Goal: Transaction & Acquisition: Download file/media

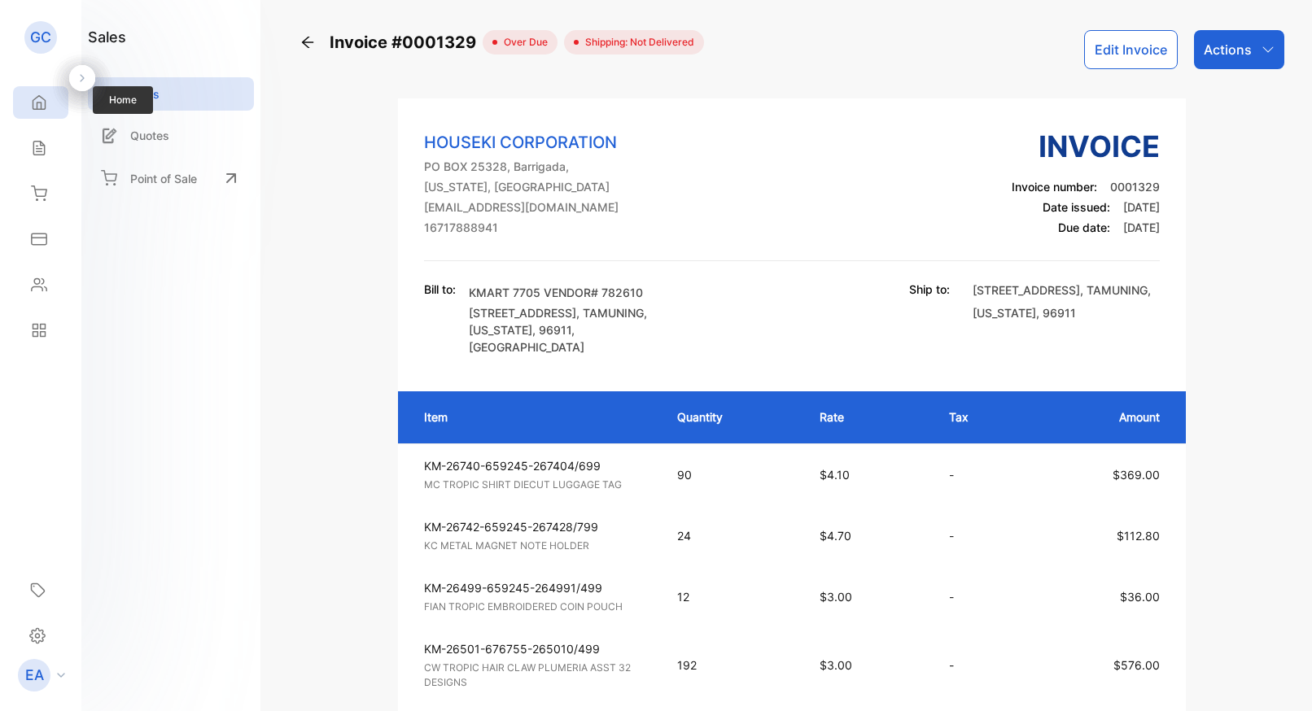
click at [30, 103] on div "Home" at bounding box center [36, 102] width 21 height 16
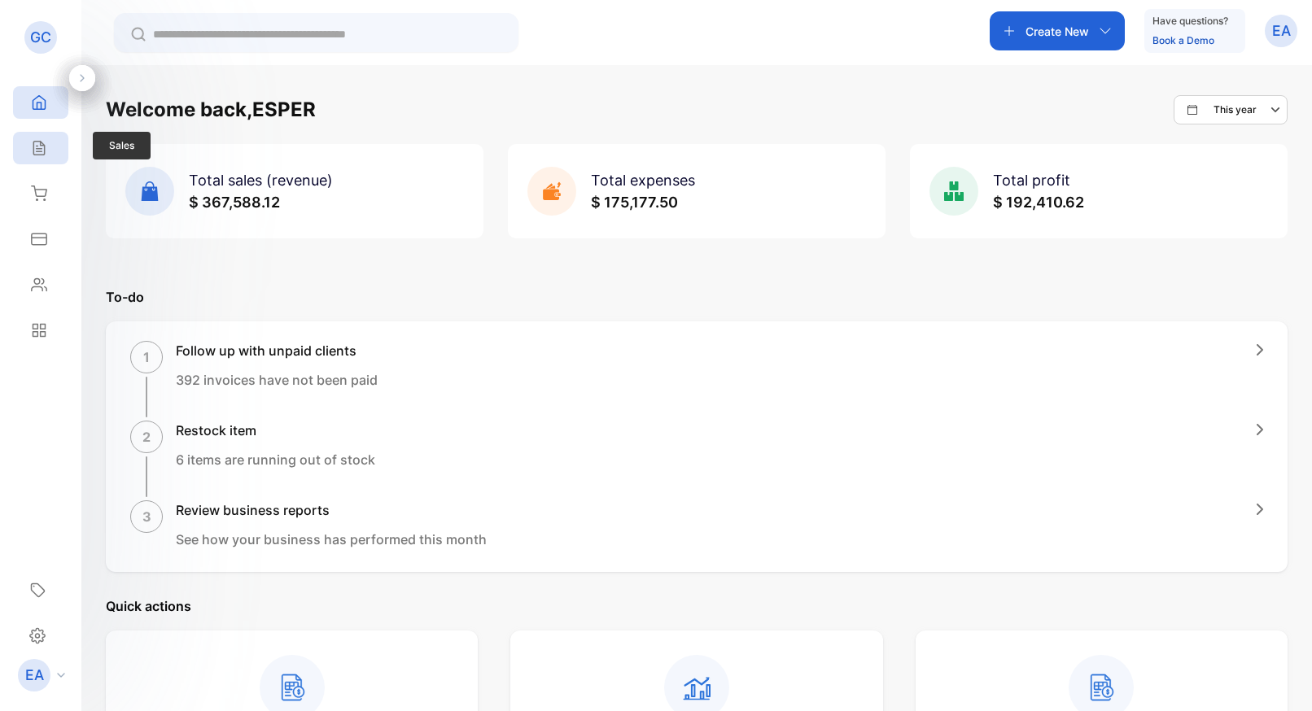
click at [39, 161] on div "Sales" at bounding box center [40, 148] width 55 height 33
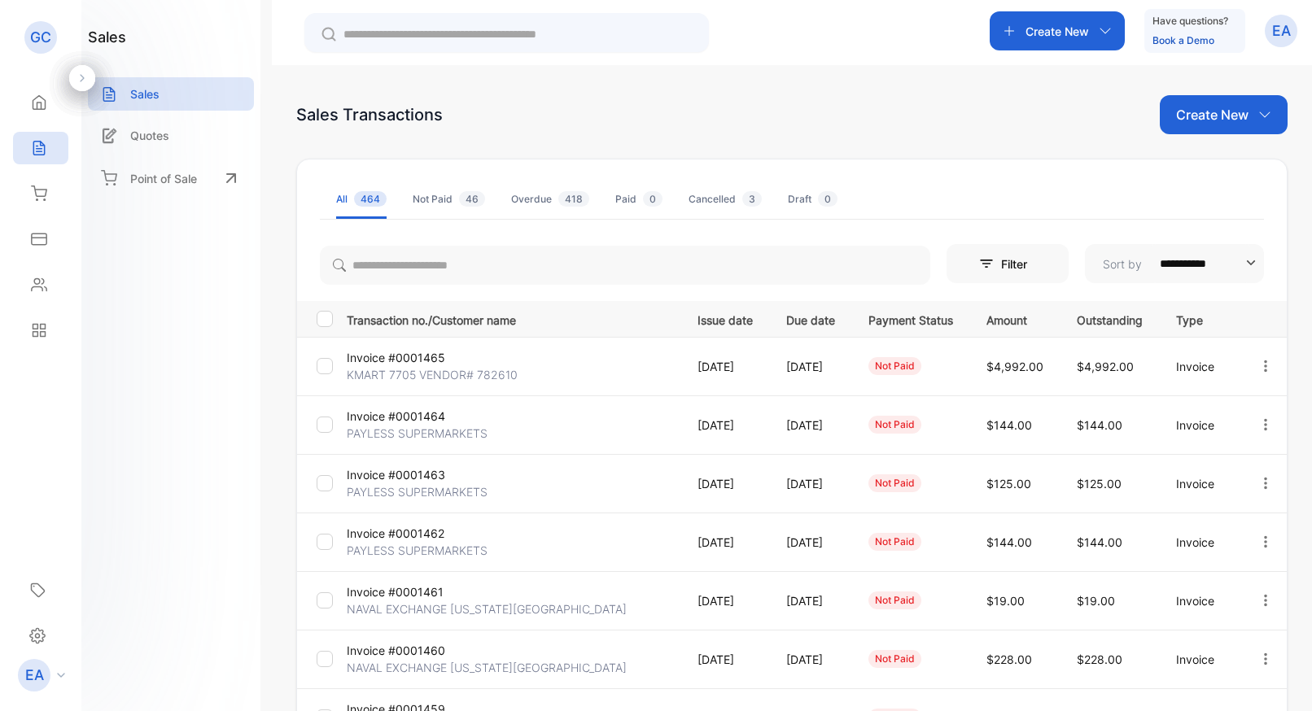
click at [373, 363] on p "Invoice #0001465" at bounding box center [402, 357] width 110 height 17
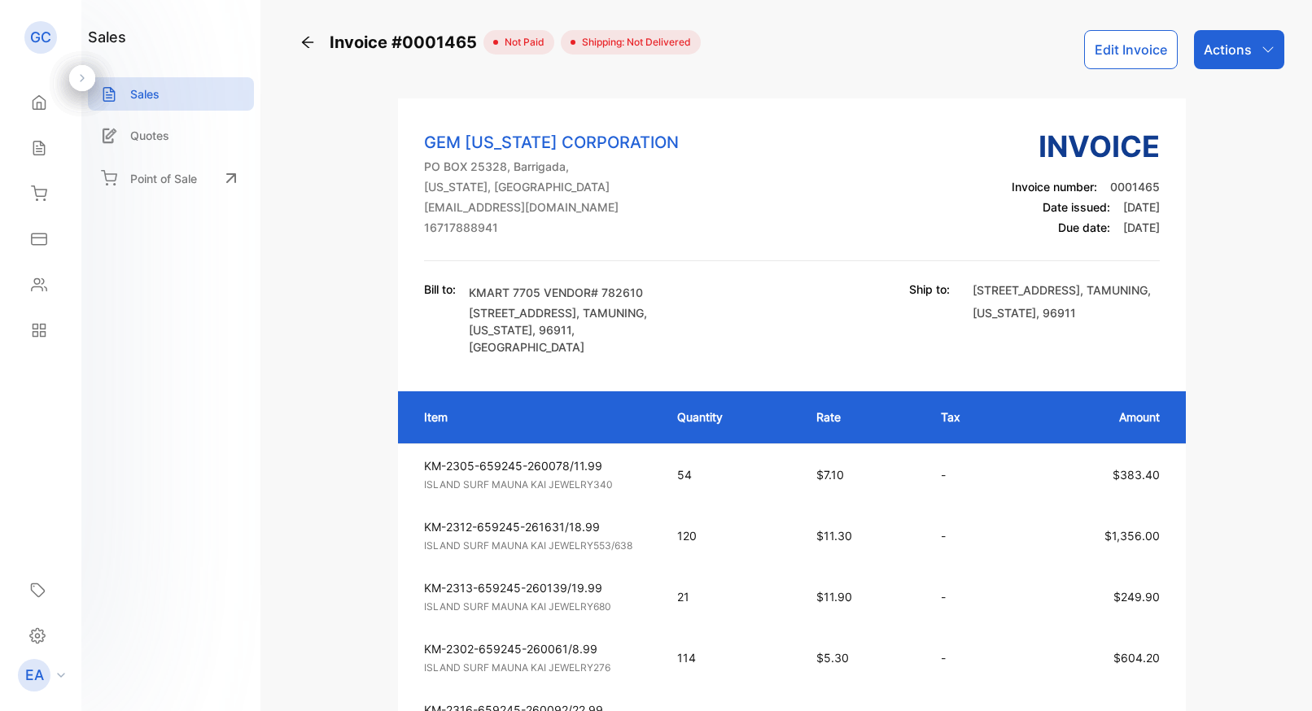
click at [1238, 56] on p "Actions" at bounding box center [1227, 50] width 48 height 20
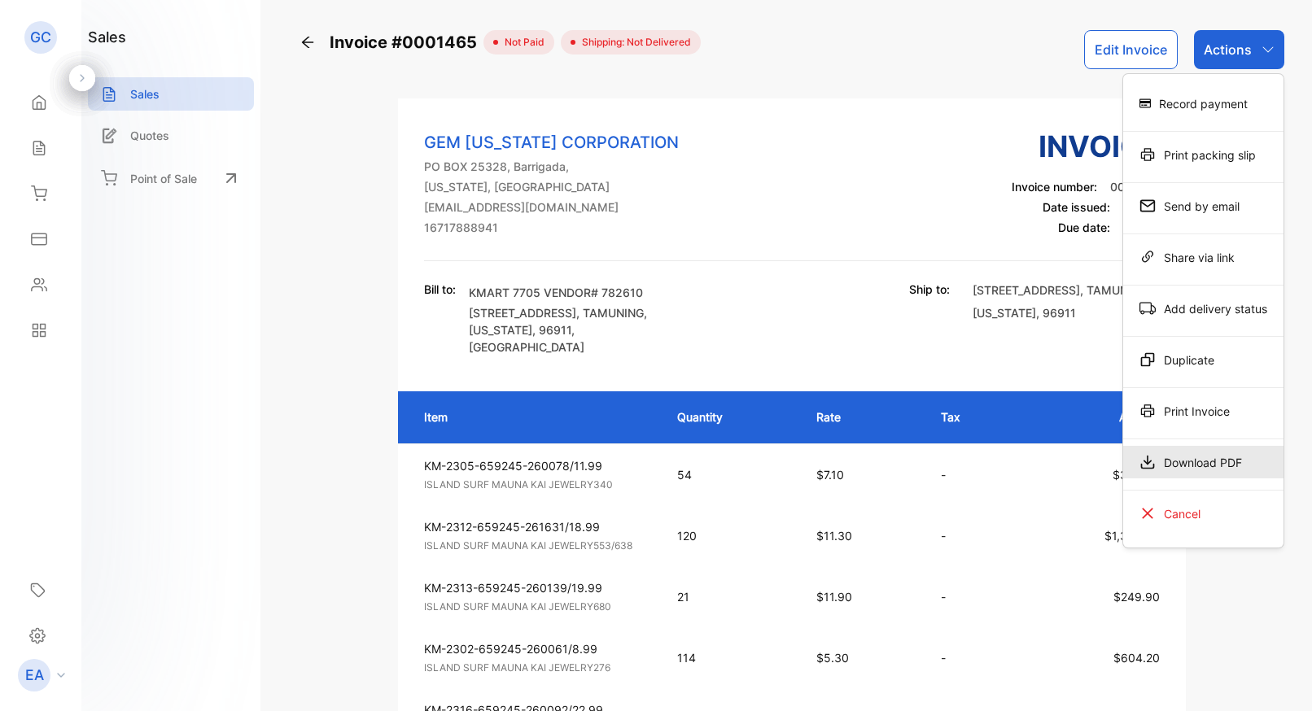
click at [1159, 455] on div "Download PDF" at bounding box center [1203, 462] width 160 height 33
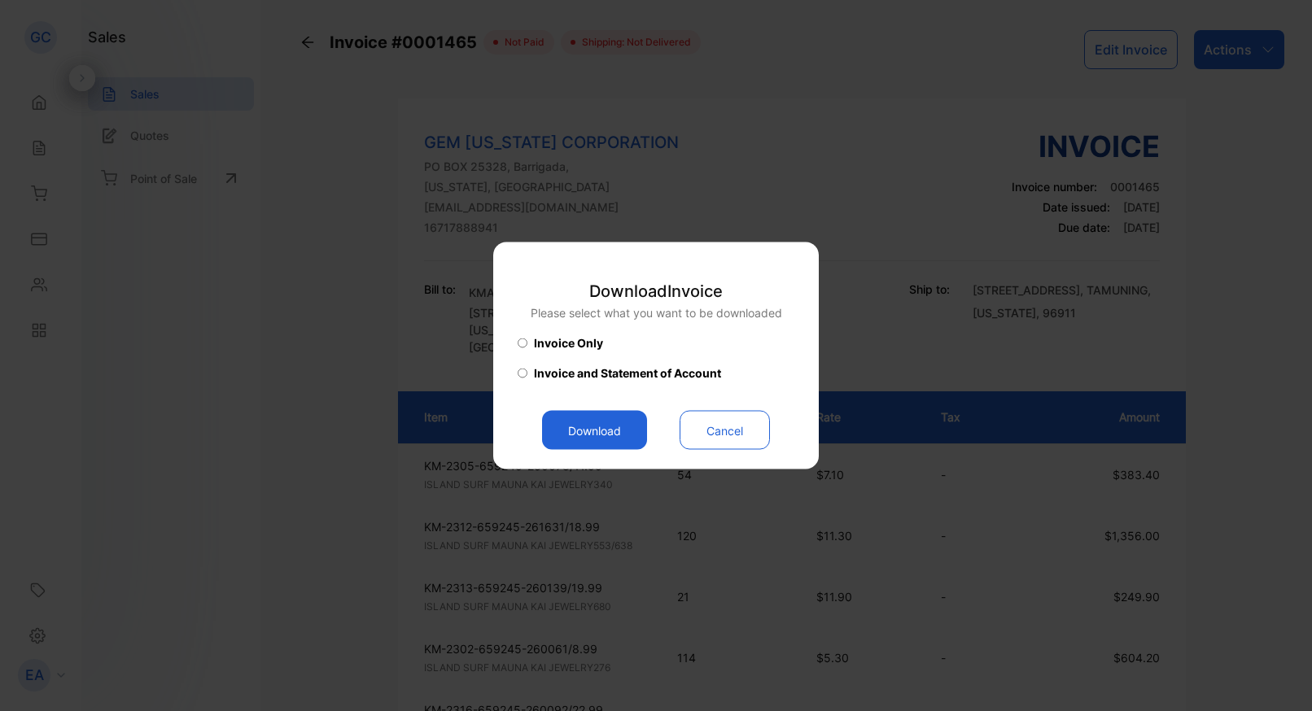
click at [596, 436] on button "Download" at bounding box center [594, 430] width 105 height 39
